Goal: Information Seeking & Learning: Learn about a topic

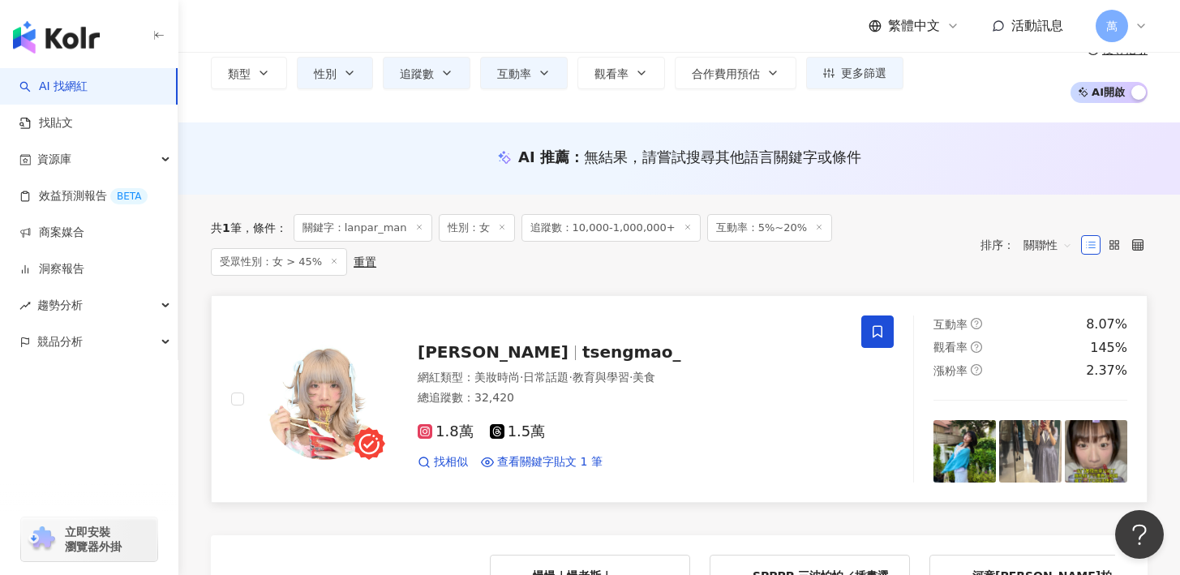
click at [434, 423] on span "1.8萬" at bounding box center [446, 431] width 56 height 17
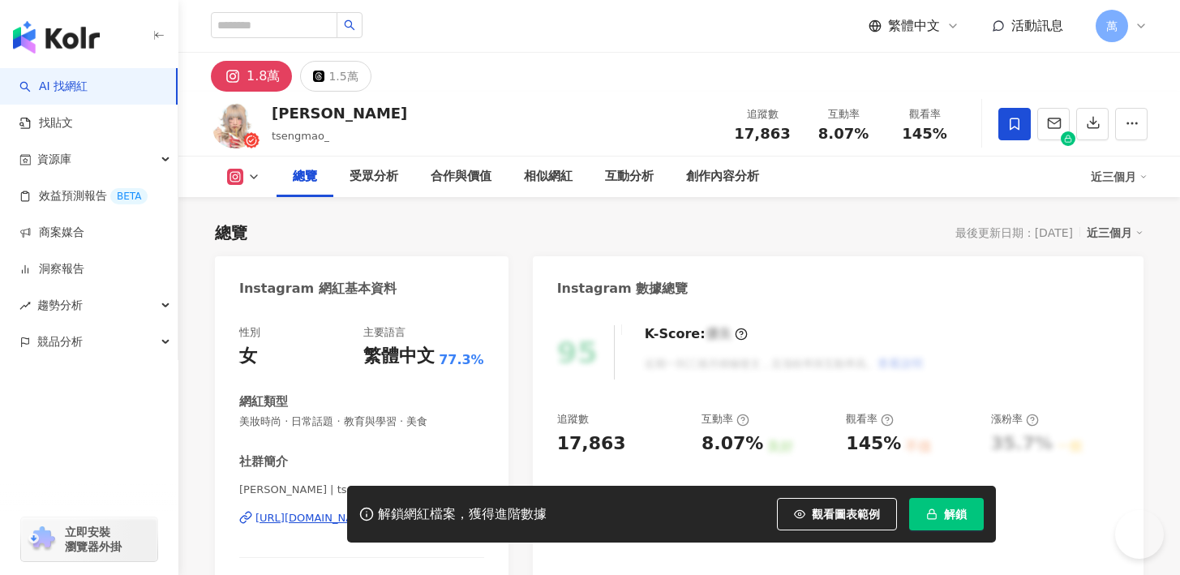
scroll to position [170, 0]
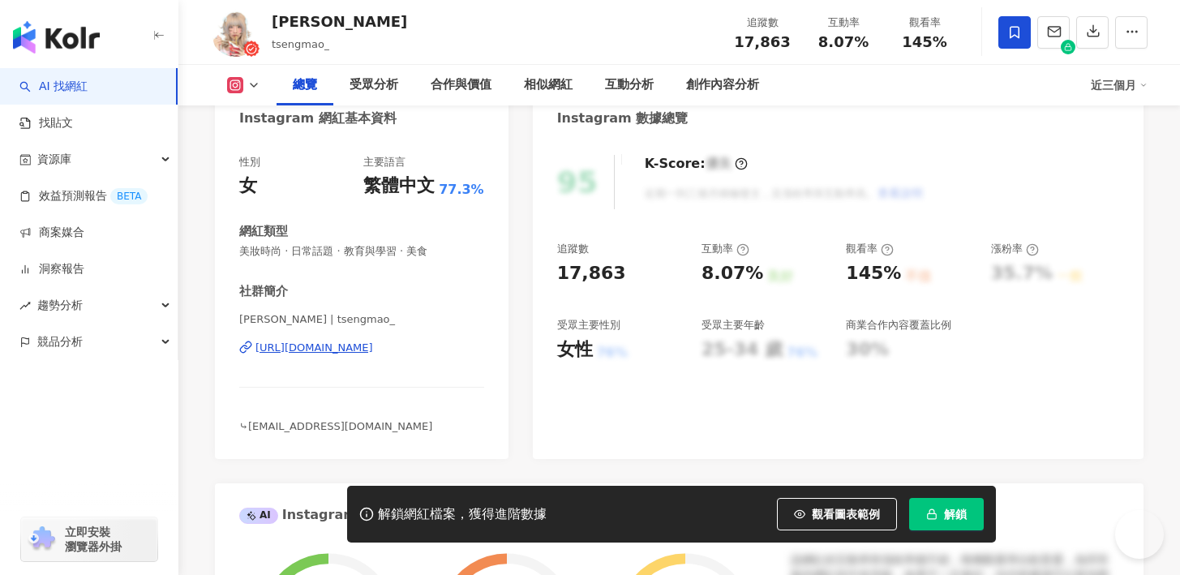
click at [306, 345] on div "[URL][DOMAIN_NAME]" at bounding box center [314, 348] width 118 height 15
